Goal: Transaction & Acquisition: Book appointment/travel/reservation

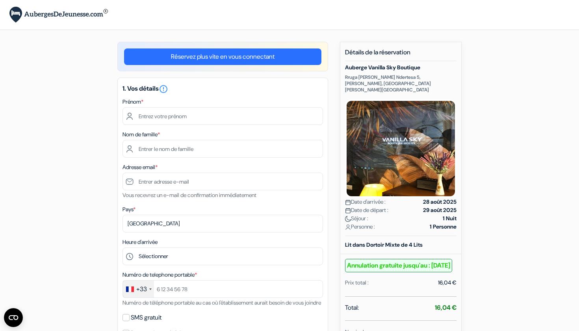
click at [236, 57] on link "Réservez plus vite en vous connectant" at bounding box center [222, 56] width 197 height 17
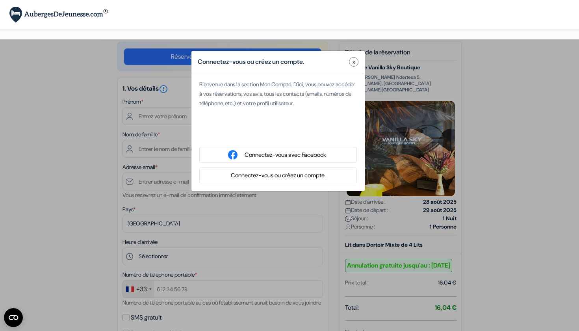
click at [260, 174] on button "Connectez-vous ou créez un compte." at bounding box center [278, 175] width 100 height 10
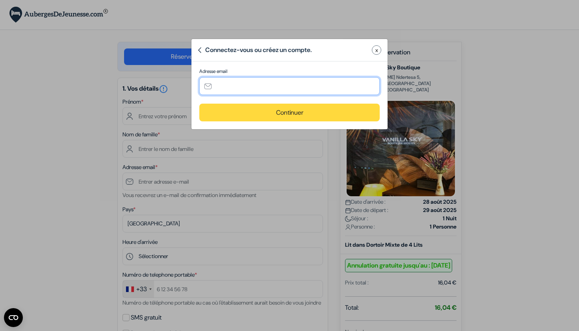
click at [244, 91] on input "text" at bounding box center [289, 86] width 180 height 18
type input "[EMAIL_ADDRESS][DOMAIN_NAME]"
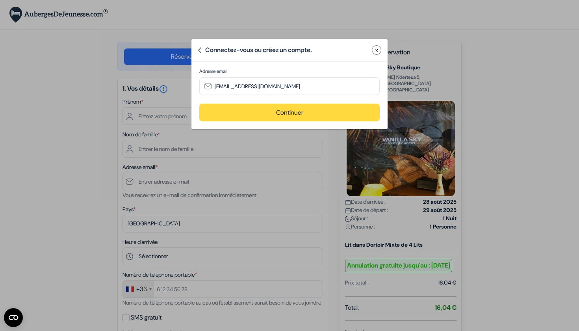
click at [249, 113] on button "Continuer" at bounding box center [289, 113] width 180 height 18
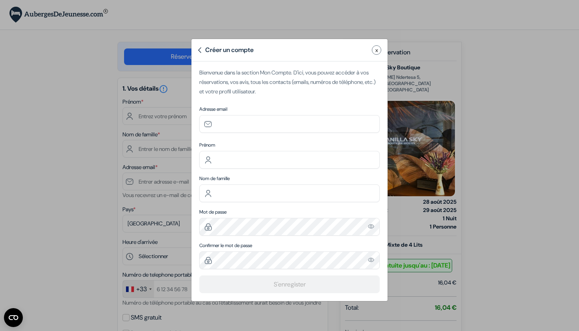
type input "[EMAIL_ADDRESS][DOMAIN_NAME]"
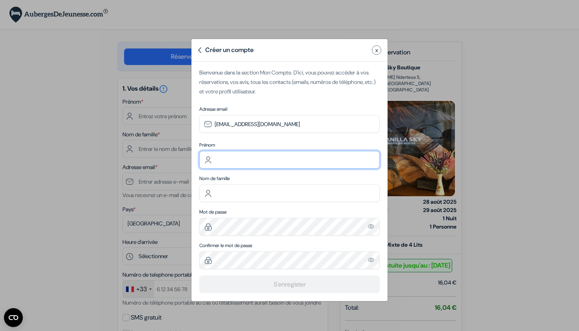
click at [233, 159] on input "text" at bounding box center [289, 160] width 180 height 18
type input "Yanis"
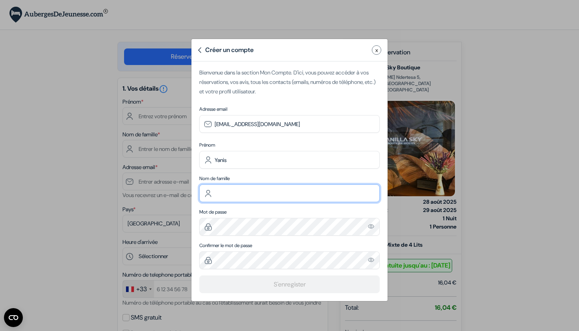
click at [230, 190] on input "text" at bounding box center [289, 193] width 180 height 18
type input "Hassani"
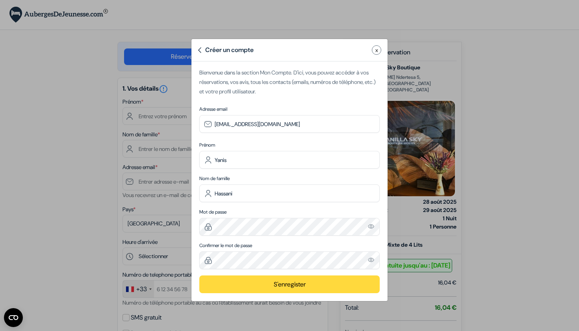
click at [232, 287] on button "S'enregister" at bounding box center [289, 284] width 180 height 18
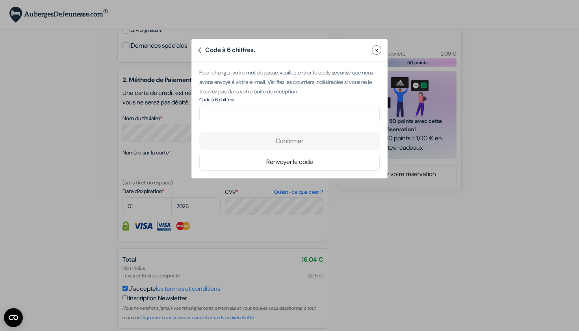
scroll to position [320, 0]
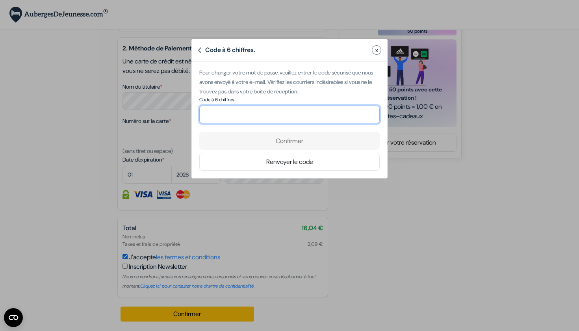
click at [266, 114] on input "number" at bounding box center [289, 114] width 180 height 18
click at [252, 116] on input "number" at bounding box center [289, 114] width 180 height 18
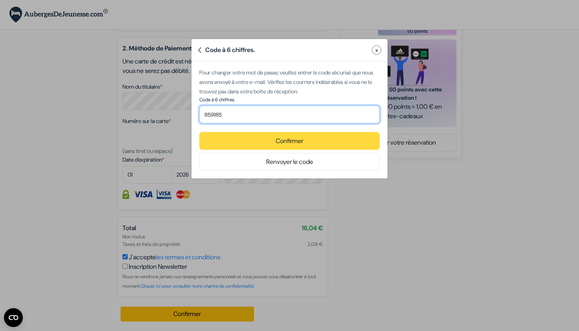
type input "859185"
click at [253, 146] on button "Confirmer" at bounding box center [289, 141] width 180 height 18
click at [273, 142] on button "Confirmer" at bounding box center [289, 141] width 180 height 18
click at [251, 113] on input "859185" at bounding box center [289, 114] width 180 height 18
drag, startPoint x: 251, startPoint y: 113, endPoint x: 146, endPoint y: 113, distance: 104.3
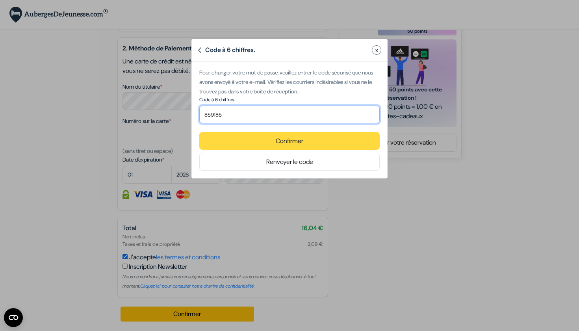
click at [146, 113] on div "Code à 6 chiffres. x Code de chiffre incorrect Le code à 6 chiffres était incor…" at bounding box center [289, 165] width 579 height 331
click at [249, 139] on button "Confirmer" at bounding box center [289, 141] width 180 height 18
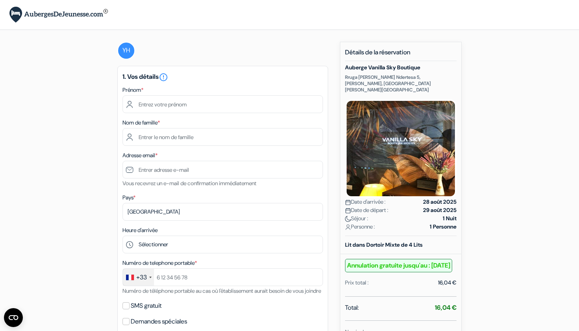
scroll to position [0, 0]
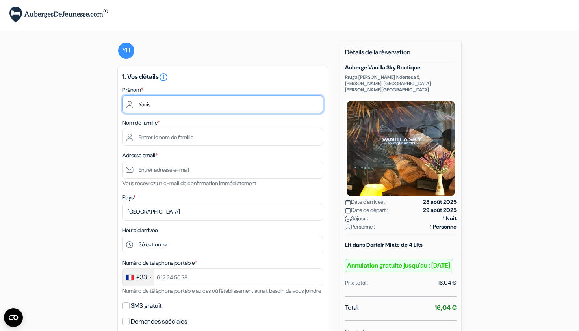
type input "Yanis"
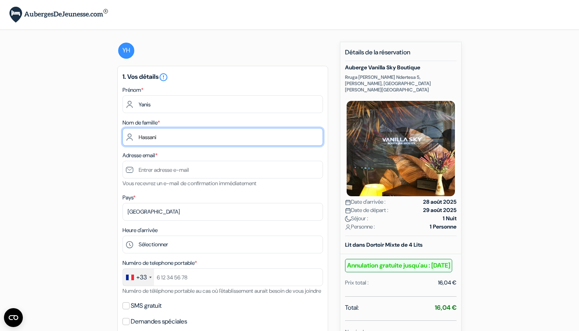
type input "Hassani"
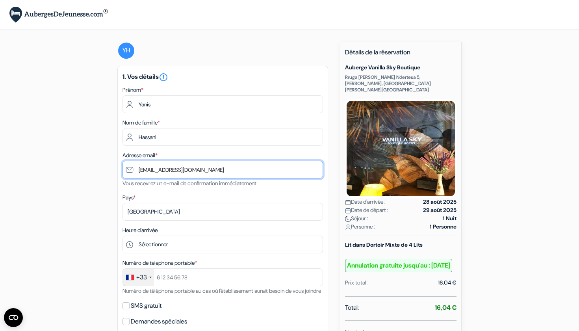
type input "[EMAIL_ADDRESS][DOMAIN_NAME]"
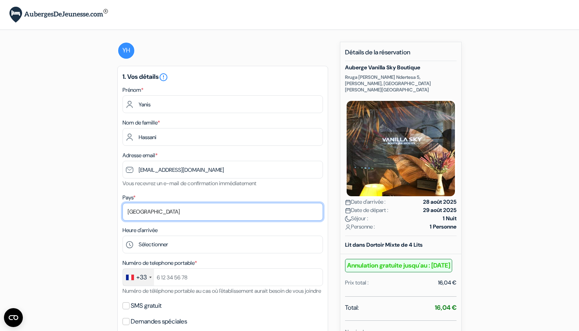
select select "fr"
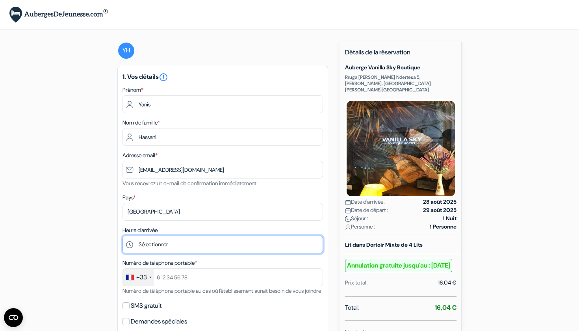
scroll to position [78, 0]
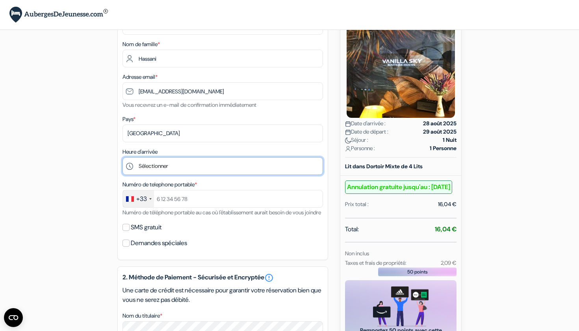
select select "18"
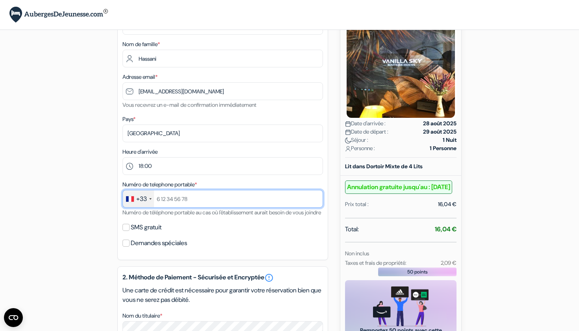
click at [314, 200] on input "text" at bounding box center [222, 199] width 200 height 18
type input "0661730583"
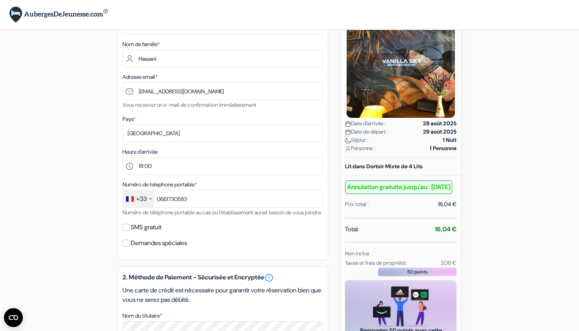
click at [137, 233] on label "SMS gratuit" at bounding box center [146, 227] width 31 height 11
click at [129, 231] on input "SMS gratuit" at bounding box center [125, 227] width 7 height 7
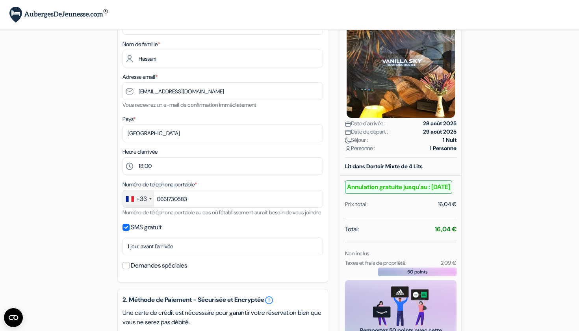
click at [137, 233] on label "SMS gratuit" at bounding box center [146, 227] width 31 height 11
click at [129, 231] on input "SMS gratuit" at bounding box center [125, 227] width 7 height 7
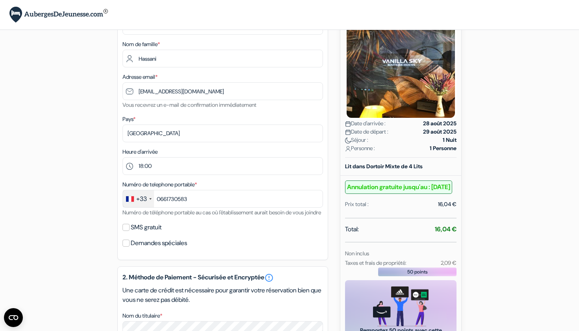
click at [137, 233] on label "SMS gratuit" at bounding box center [146, 227] width 31 height 11
click at [129, 231] on input "SMS gratuit" at bounding box center [125, 227] width 7 height 7
checkbox input "true"
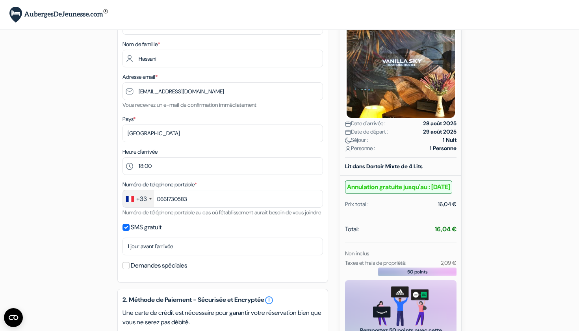
click at [227, 233] on div "SMS gratuit" at bounding box center [222, 227] width 200 height 11
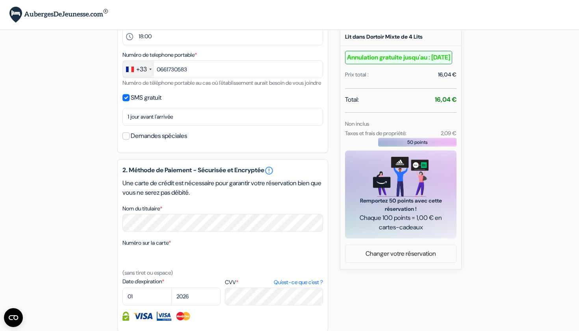
scroll to position [261, 0]
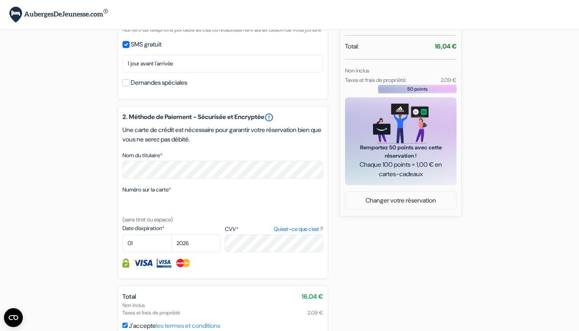
click at [274, 122] on link "error_outline" at bounding box center [268, 117] width 9 height 9
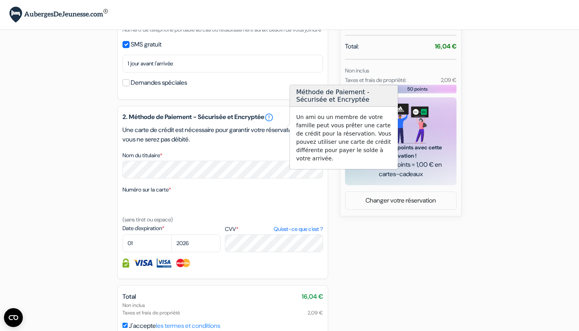
click at [264, 144] on p "Une carte de crédit est nécessaire pour garantir votre réservation bien que vou…" at bounding box center [222, 134] width 200 height 19
click at [274, 122] on link "error_outline" at bounding box center [268, 117] width 9 height 9
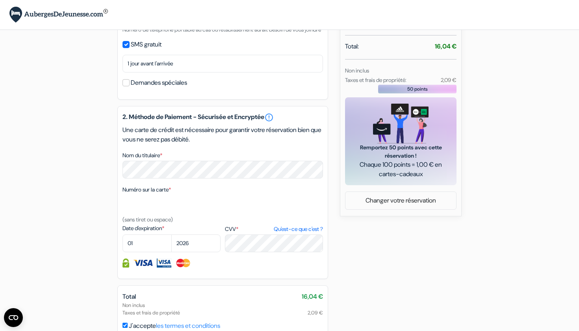
click at [228, 164] on div "Nom du titulaire *" at bounding box center [222, 164] width 200 height 28
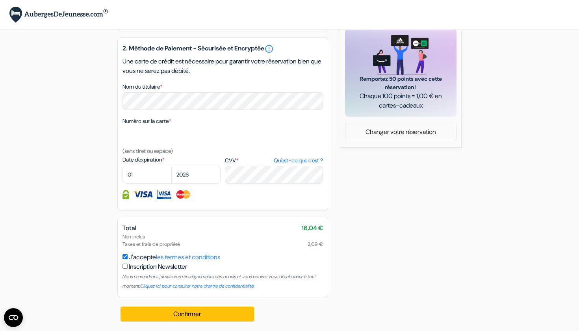
scroll to position [339, 0]
select select "08"
select select "2030"
click at [469, 218] on div "add_box Auberge Vanilla Sky Boutique Rruga Pjetër Bogdani Ndertesa 5, kati i dy…" at bounding box center [290, 21] width 520 height 618
click at [222, 314] on button "Confirmer Loading..." at bounding box center [186, 313] width 133 height 15
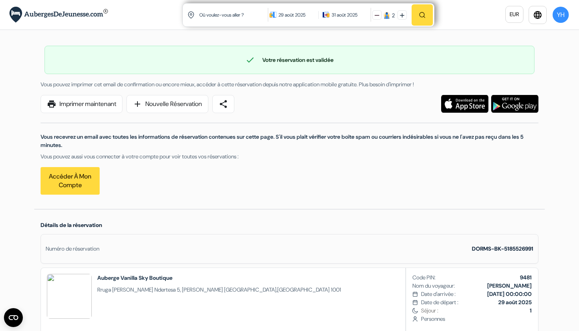
click at [98, 107] on link "print Imprimer maintenant" at bounding box center [82, 104] width 82 height 18
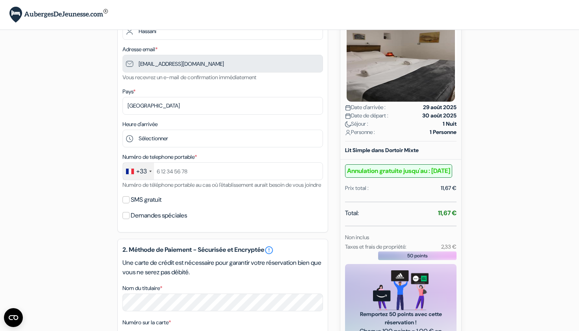
scroll to position [110, 0]
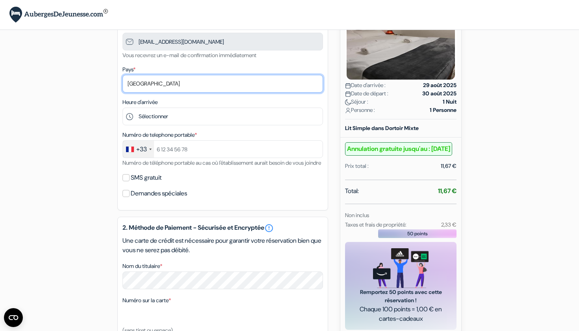
select select "fr"
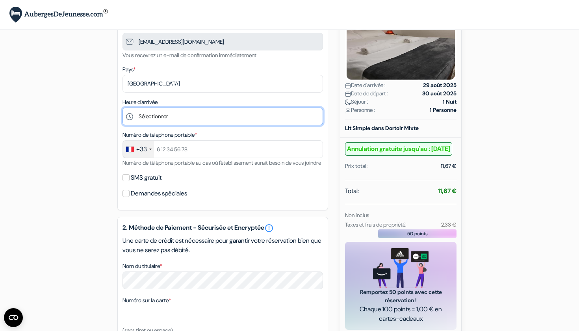
select select "0"
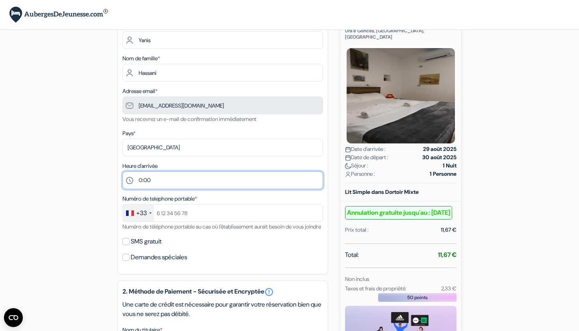
scroll to position [57, 0]
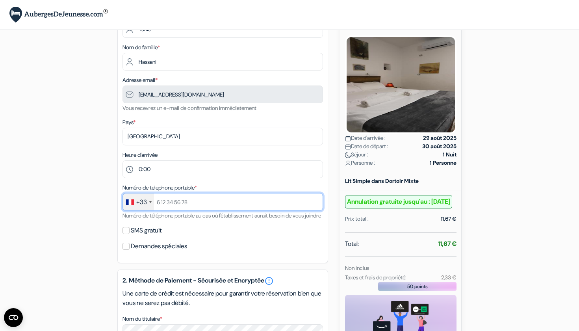
click at [315, 202] on input "text" at bounding box center [222, 202] width 200 height 18
type input "0661730583"
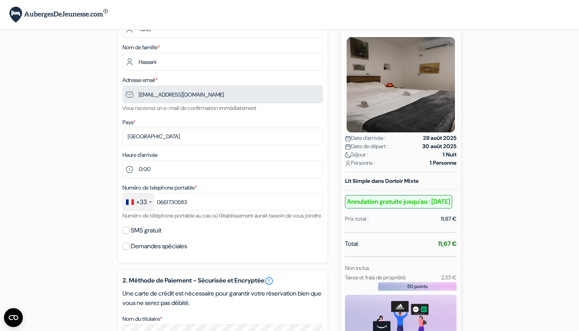
click at [125, 234] on input "SMS gratuit" at bounding box center [125, 230] width 7 height 7
checkbox input "true"
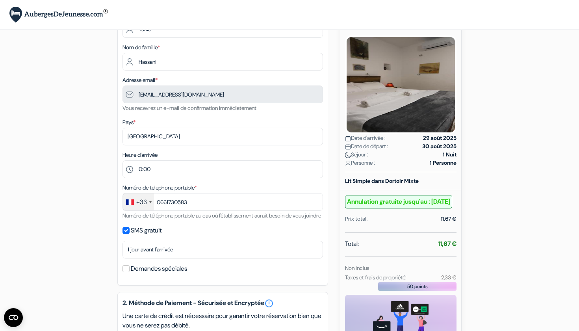
click at [127, 272] on input "Demandes spéciales" at bounding box center [125, 268] width 7 height 7
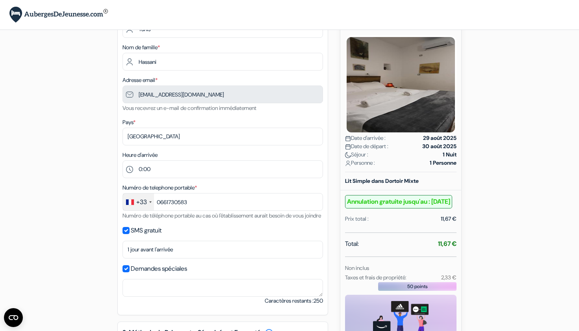
click at [127, 272] on input "Demandes spéciales" at bounding box center [125, 268] width 7 height 7
checkbox input "false"
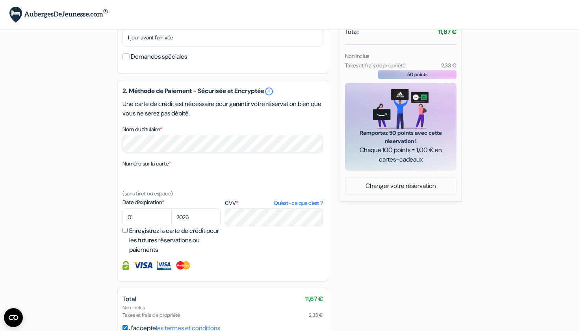
scroll to position [270, 0]
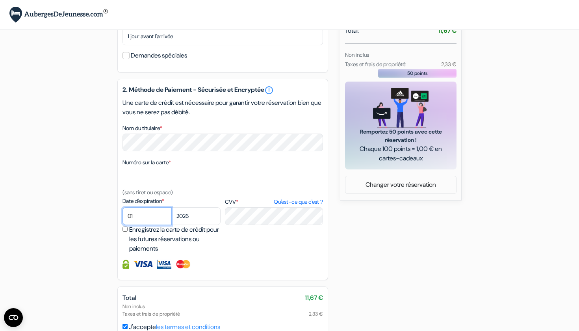
select select "08"
select select "2030"
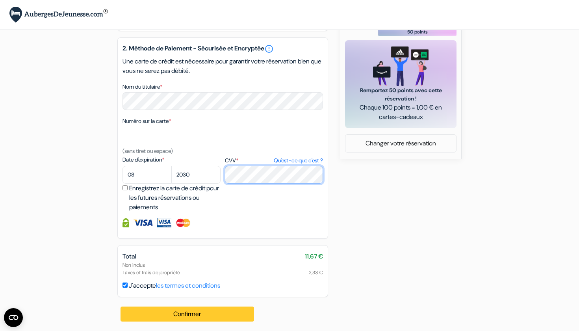
scroll to position [321, 0]
click at [204, 312] on button "Confirmer Loading..." at bounding box center [186, 313] width 133 height 15
click at [194, 314] on button "Confirmer Loading..." at bounding box center [186, 313] width 133 height 15
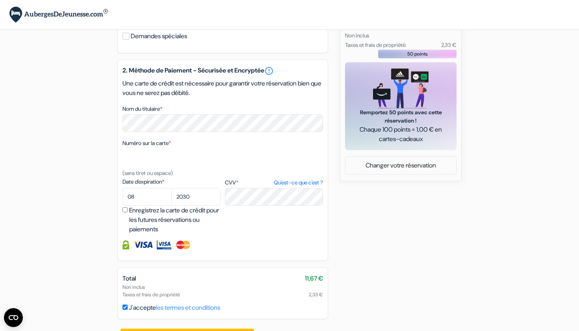
scroll to position [290, 0]
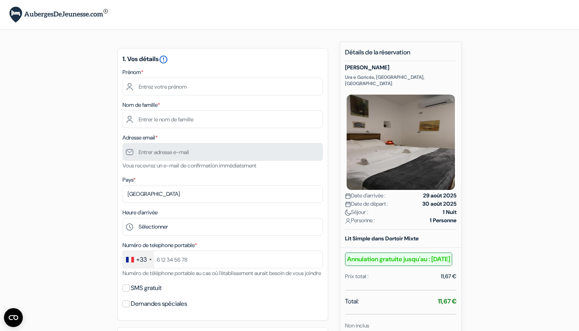
click at [166, 57] on icon "error_outline" at bounding box center [163, 59] width 9 height 9
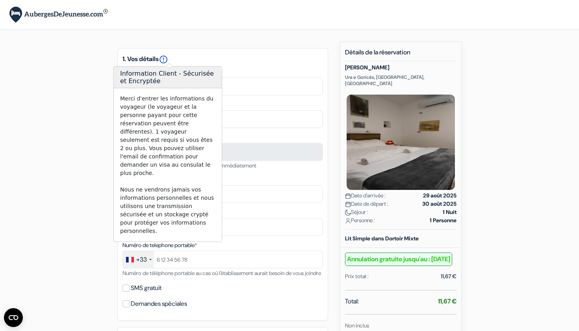
click at [166, 57] on icon "error_outline" at bounding box center [163, 59] width 9 height 9
click at [473, 213] on div "add_box Edward Lear Ura e Goricës, Berat, Albanie Détails de l'établissement X …" at bounding box center [290, 331] width 520 height 578
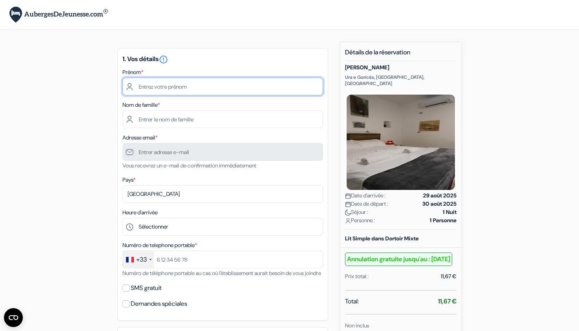
click at [176, 85] on input "text" at bounding box center [222, 87] width 200 height 18
type input "Yanis"
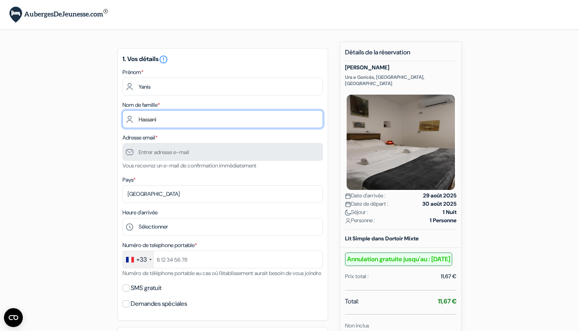
type input "Hassani"
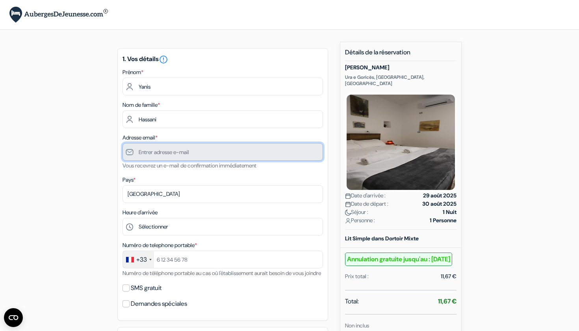
click at [163, 156] on input "text" at bounding box center [222, 152] width 200 height 18
click at [171, 149] on input "text" at bounding box center [222, 152] width 200 height 18
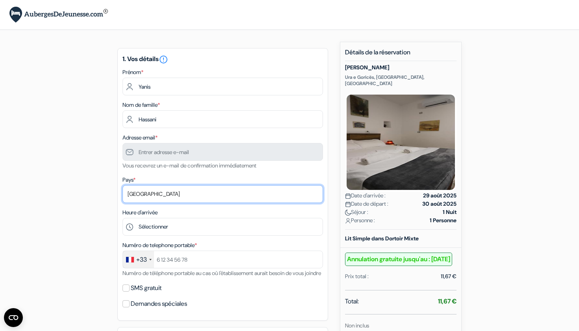
select select "fr"
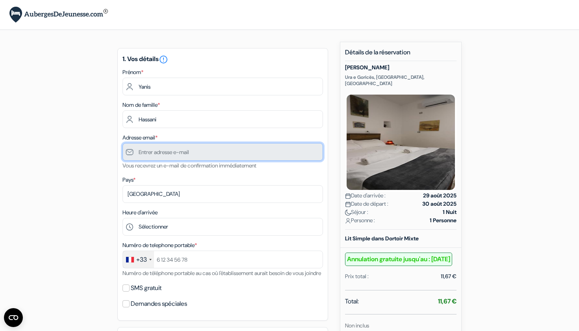
click at [153, 151] on input "text" at bounding box center [222, 152] width 200 height 18
click at [165, 151] on input "text" at bounding box center [222, 152] width 200 height 18
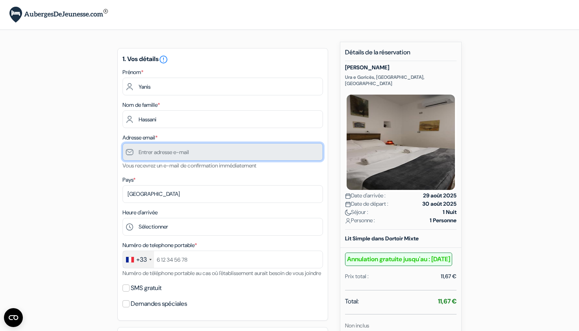
click at [172, 155] on input "text" at bounding box center [222, 152] width 200 height 18
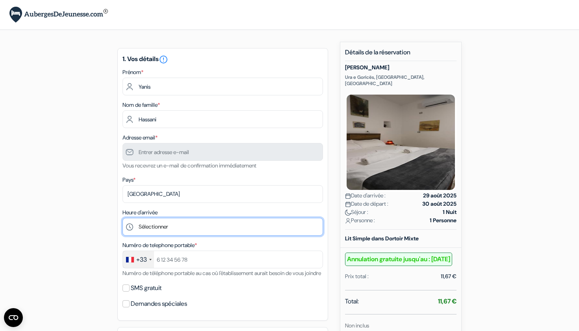
select select "0"
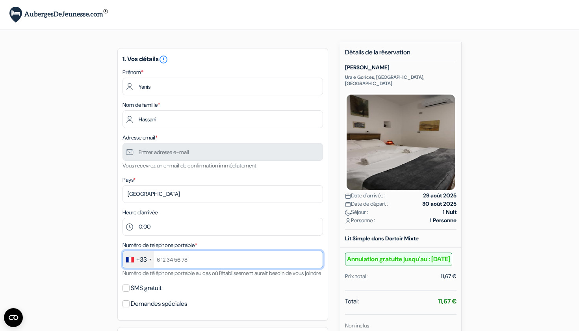
click at [314, 259] on input "text" at bounding box center [222, 259] width 200 height 18
type input "0661730583"
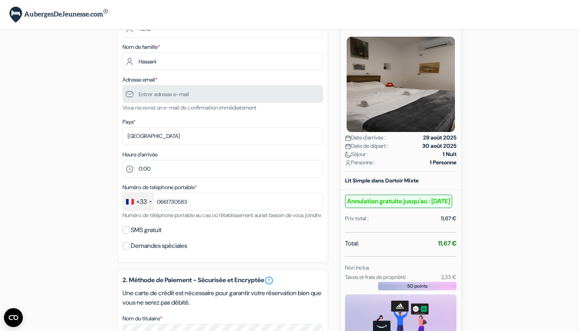
scroll to position [70, 0]
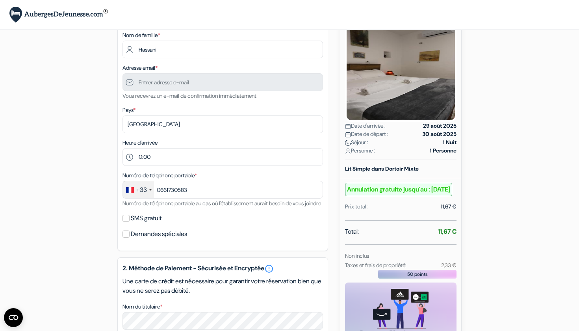
click at [131, 233] on div "1. Vos détails error_outline Prénom * Yanis Nom de famille * Hassani Adresse em…" at bounding box center [222, 114] width 211 height 272
click at [130, 224] on div "SMS gratuit" at bounding box center [222, 218] width 200 height 11
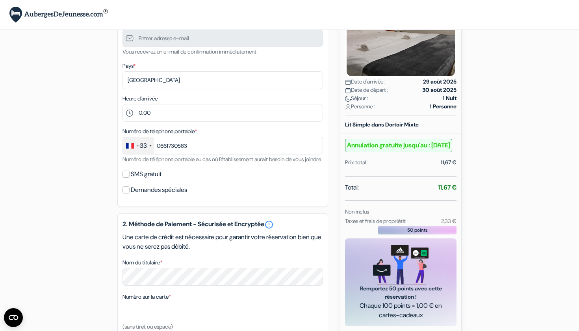
scroll to position [119, 0]
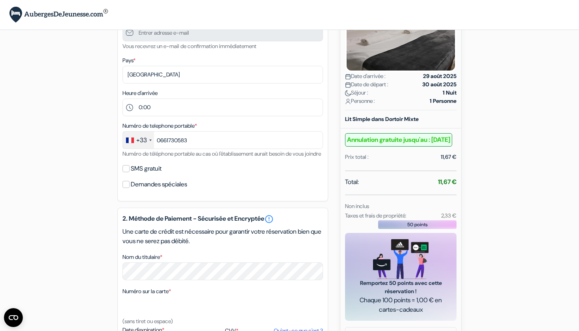
click at [125, 172] on input "SMS gratuit" at bounding box center [125, 168] width 7 height 7
checkbox input "true"
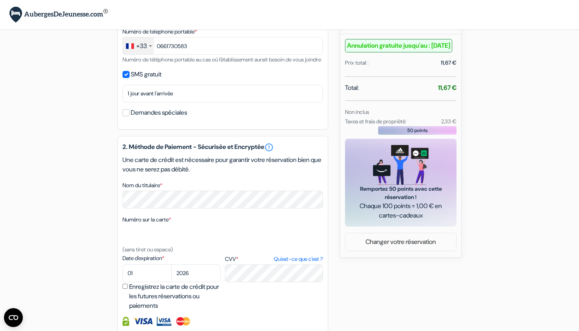
scroll to position [232, 0]
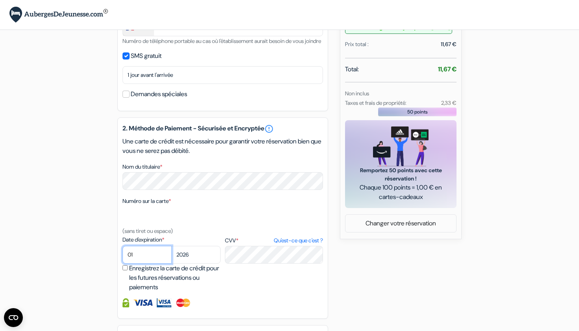
select select "12"
select select "2028"
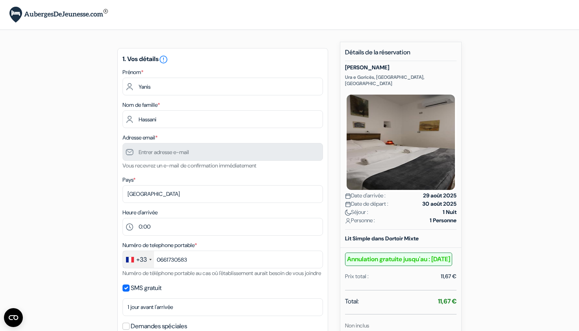
scroll to position [0, 0]
click at [205, 151] on input "text" at bounding box center [222, 152] width 200 height 18
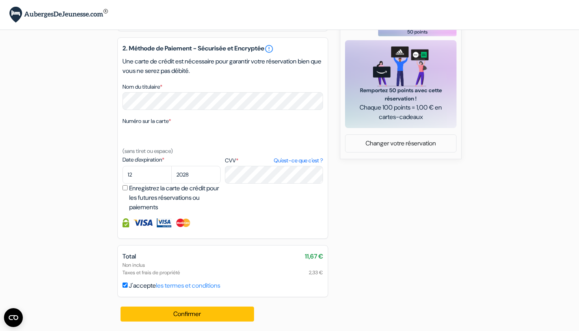
scroll to position [321, 0]
click at [207, 321] on button "Confirmer Loading..." at bounding box center [186, 313] width 133 height 15
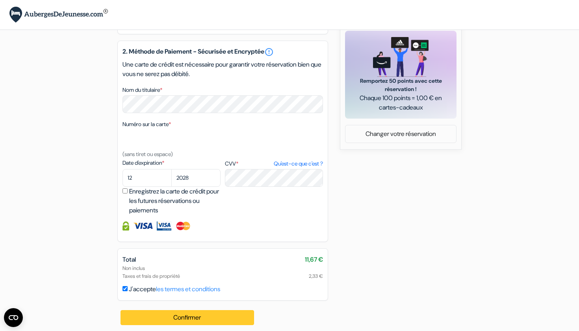
scroll to position [0, 0]
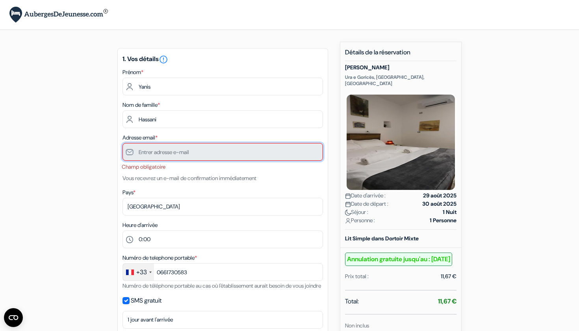
click at [176, 150] on input "text" at bounding box center [222, 152] width 200 height 18
click at [165, 159] on input "text" at bounding box center [222, 152] width 200 height 18
click at [151, 155] on input "text" at bounding box center [222, 152] width 200 height 18
click at [168, 147] on input "text" at bounding box center [222, 152] width 200 height 18
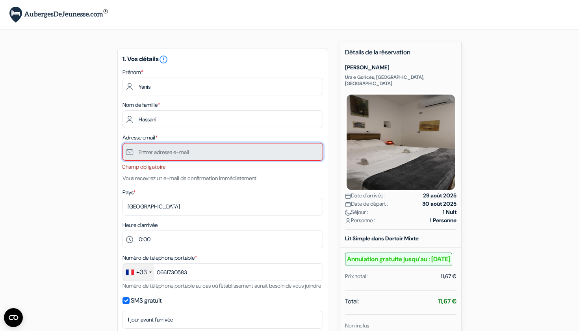
click at [168, 147] on input "text" at bounding box center [222, 152] width 200 height 18
click at [169, 148] on input "text" at bounding box center [222, 152] width 200 height 18
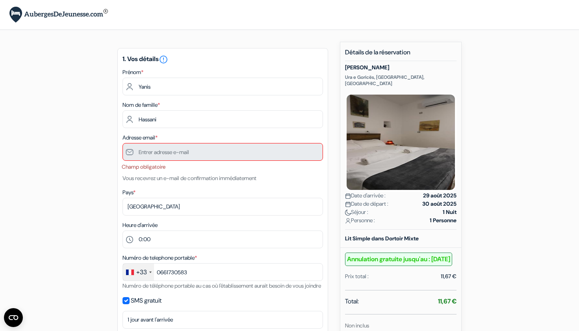
click at [165, 170] on li "Champ obligatoire" at bounding box center [222, 167] width 201 height 8
click at [165, 178] on small "Vous recevrez un e-mail de confirmation immédiatement" at bounding box center [189, 177] width 134 height 7
click at [171, 153] on input "text" at bounding box center [222, 152] width 200 height 18
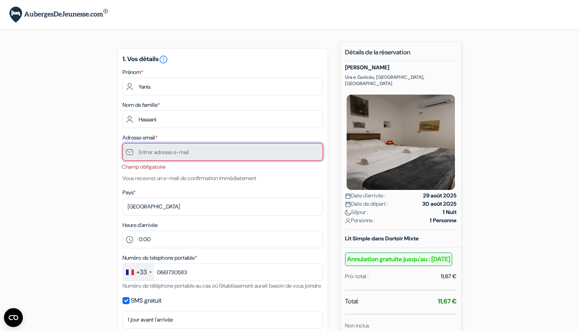
click at [176, 150] on input "text" at bounding box center [222, 152] width 200 height 18
click at [168, 162] on div "Adresse email * Champ obligatoire Vous recevrez un e-mail de confirmation imméd…" at bounding box center [222, 158] width 200 height 50
click at [168, 158] on input "text" at bounding box center [222, 152] width 200 height 18
click at [179, 155] on input "text" at bounding box center [222, 152] width 200 height 18
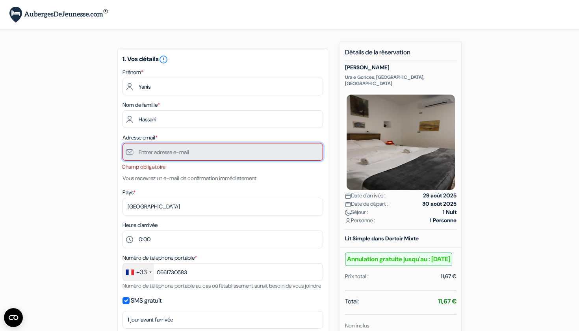
click at [179, 155] on input "text" at bounding box center [222, 152] width 200 height 18
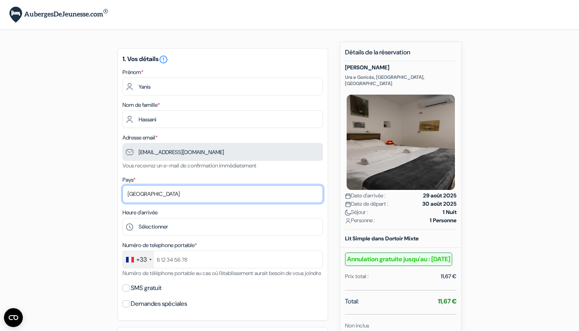
select select "fr"
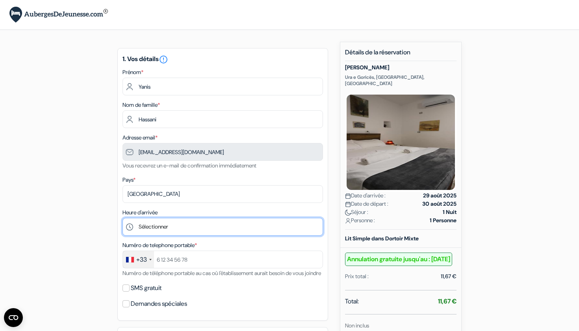
select select "0"
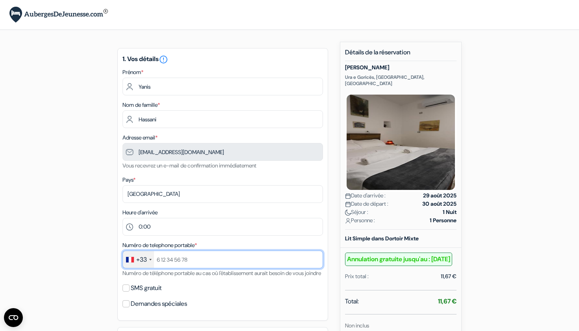
click at [309, 260] on input "text" at bounding box center [222, 259] width 200 height 18
click at [313, 258] on input "text" at bounding box center [222, 259] width 200 height 18
type input "0661730583"
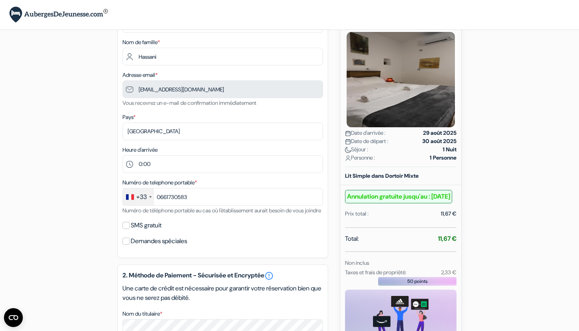
click at [126, 229] on input "SMS gratuit" at bounding box center [125, 225] width 7 height 7
checkbox input "true"
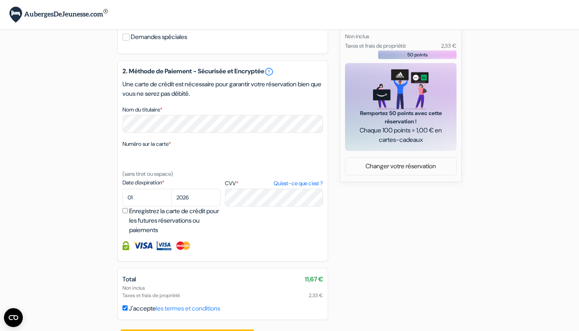
scroll to position [296, 0]
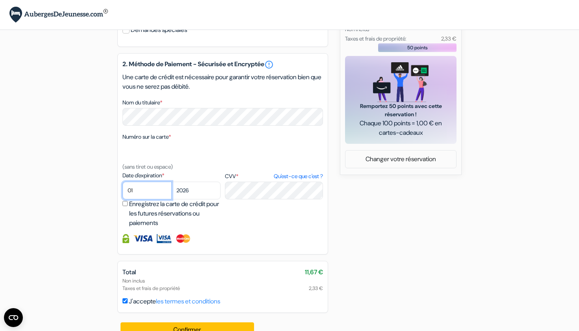
select select "12"
select select "2028"
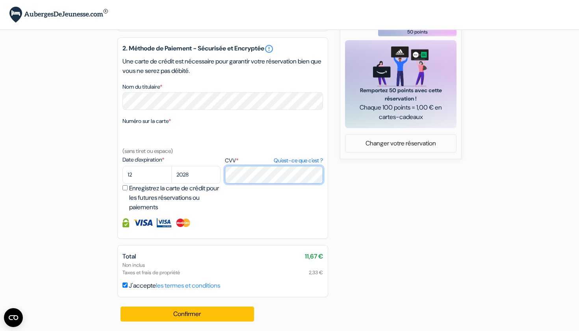
scroll to position [321, 0]
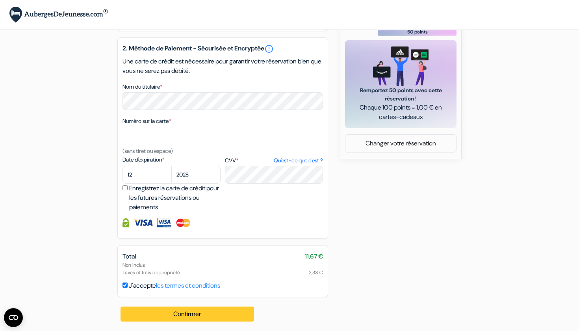
click at [181, 309] on button "Confirmer Loading..." at bounding box center [186, 313] width 133 height 15
click at [202, 312] on button "Confirmer Loading..." at bounding box center [186, 313] width 133 height 15
click at [139, 282] on label "J'accepte les termes et conditions" at bounding box center [174, 285] width 91 height 9
click at [128, 282] on input "J'accepte les termes et conditions" at bounding box center [124, 284] width 5 height 5
click at [138, 288] on label "J'accepte les termes et conditions" at bounding box center [174, 285] width 91 height 9
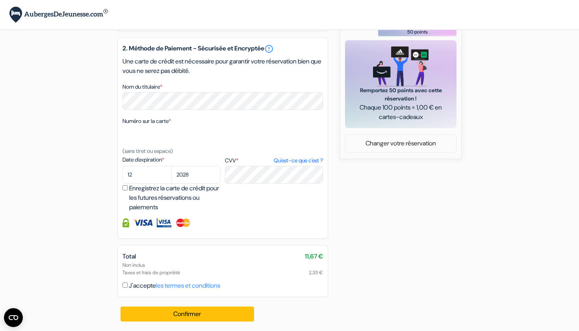
click at [128, 287] on input "J'accepte les termes et conditions" at bounding box center [124, 284] width 5 height 5
checkbox input "true"
click at [182, 311] on button "Confirmer Loading..." at bounding box center [186, 313] width 133 height 15
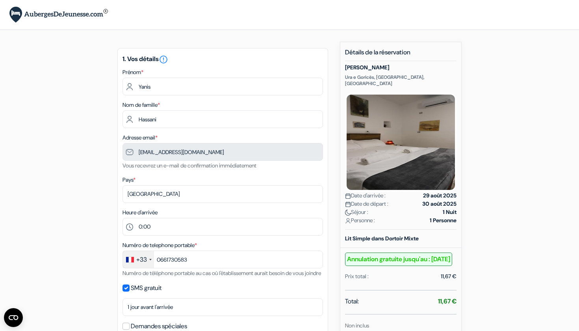
scroll to position [0, 0]
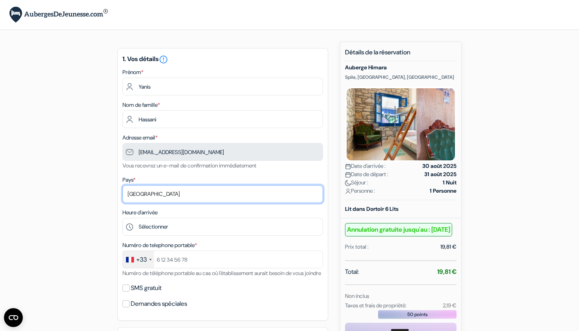
select select "fr"
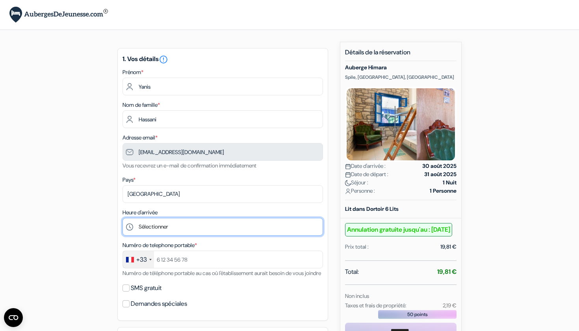
select select "22"
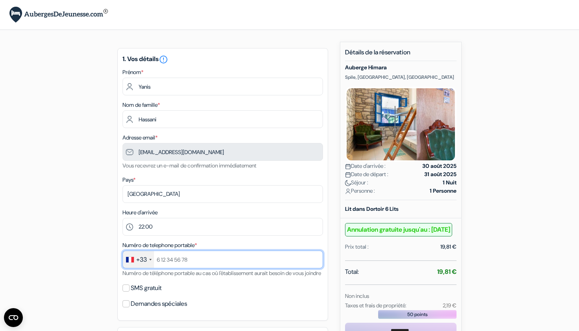
click at [316, 257] on input "text" at bounding box center [222, 259] width 200 height 18
type input "0661730583"
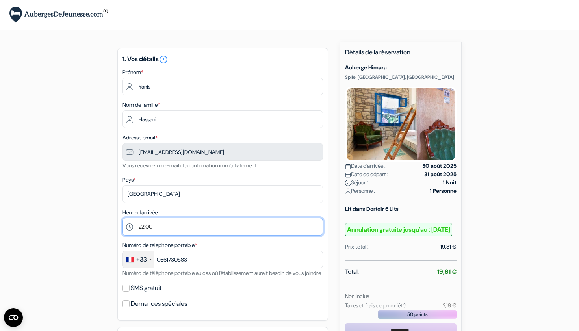
select select "20"
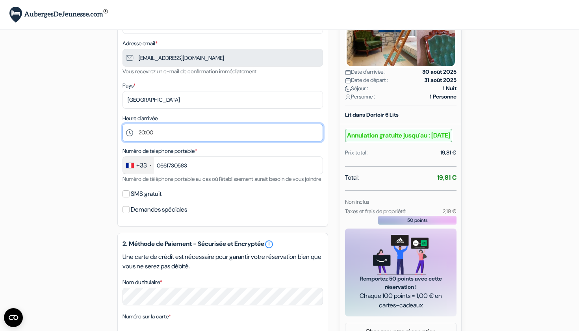
scroll to position [128, 0]
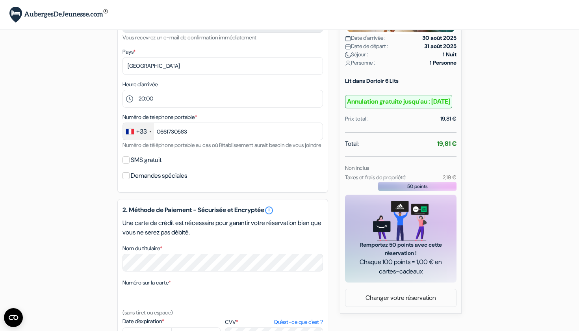
click at [126, 163] on input "SMS gratuit" at bounding box center [125, 159] width 7 height 7
checkbox input "true"
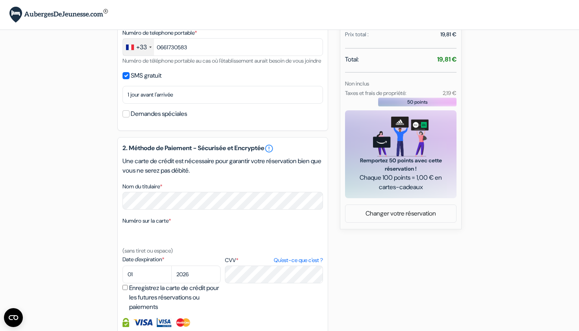
scroll to position [222, 0]
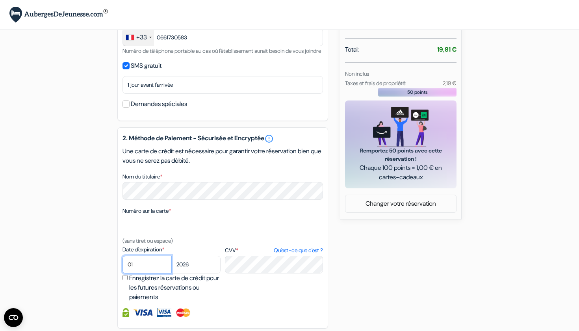
select select "12"
select select "2028"
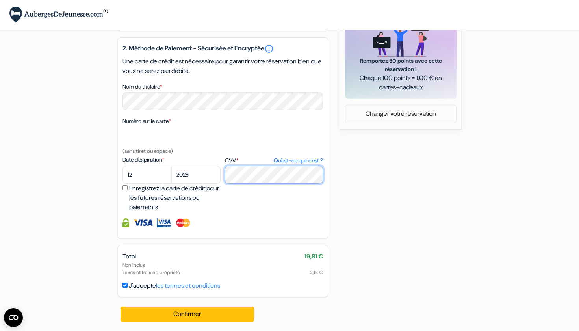
scroll to position [321, 0]
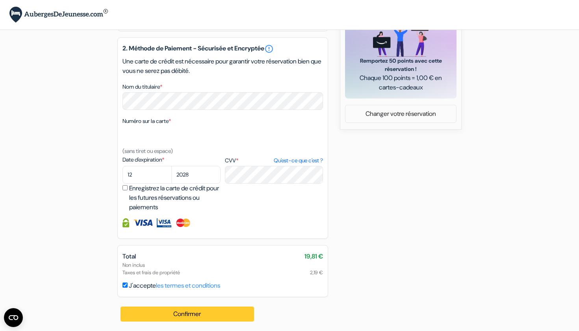
click at [188, 309] on button "Confirmer Loading..." at bounding box center [186, 313] width 133 height 15
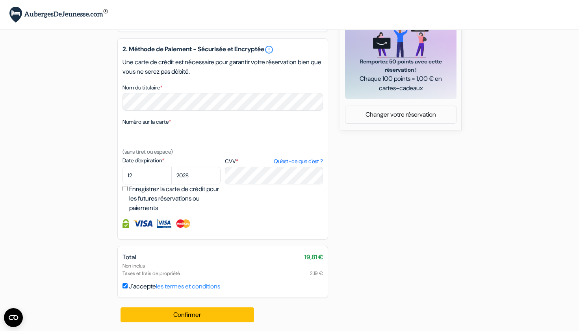
click at [424, 165] on div "add_box [GEOGRAPHIC_DATA] Spile, [GEOGRAPHIC_DATA], [GEOGRAPHIC_DATA] Détails d…" at bounding box center [290, 31] width 520 height 601
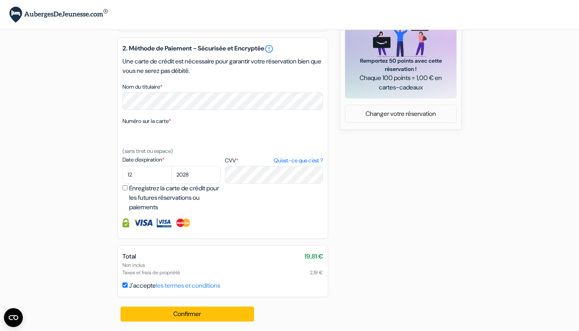
scroll to position [321, 0]
click at [177, 316] on button "Confirmer Loading..." at bounding box center [186, 313] width 133 height 15
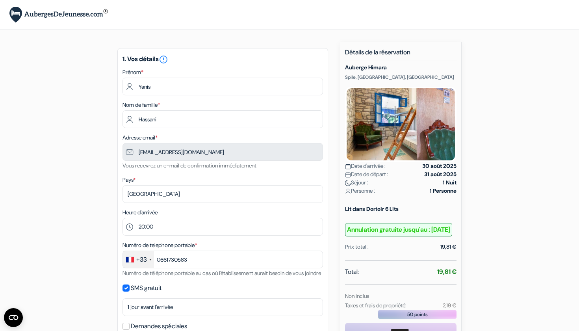
scroll to position [0, 0]
